Goal: Navigation & Orientation: Go to known website

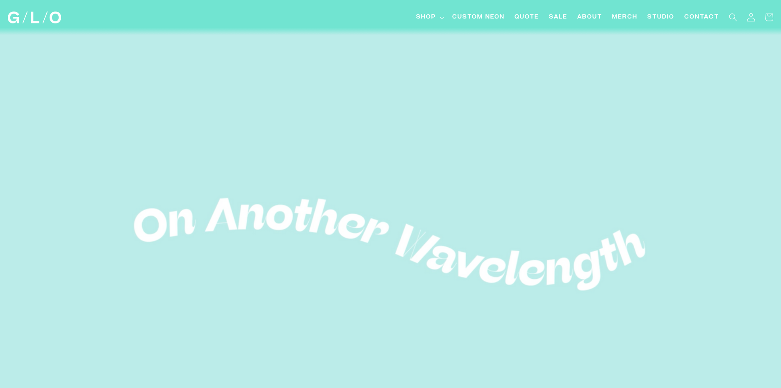
click at [753, 19] on icon at bounding box center [751, 17] width 9 height 9
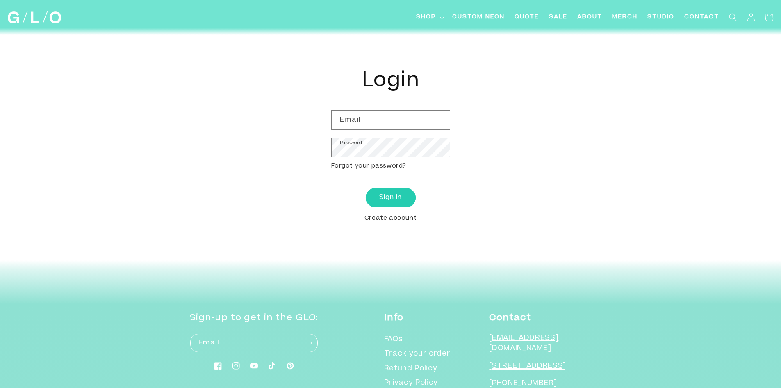
click at [719, 71] on div "Reset your password We will send you an email to reset your password Email Subm…" at bounding box center [390, 132] width 781 height 208
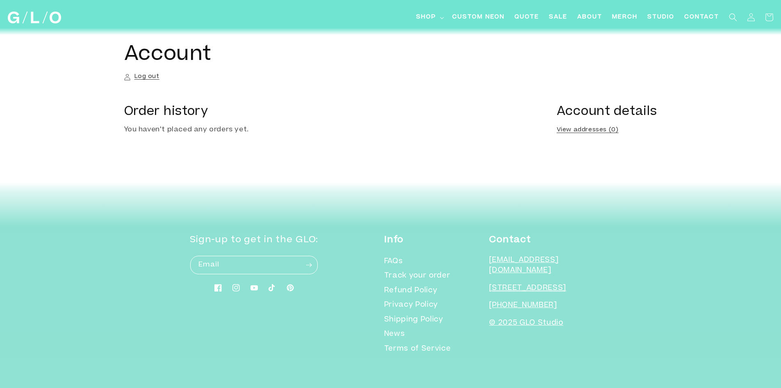
drag, startPoint x: 38, startPoint y: 17, endPoint x: 43, endPoint y: 17, distance: 5.8
click at [38, 17] on img at bounding box center [34, 17] width 53 height 12
